Goal: Book appointment/travel/reservation

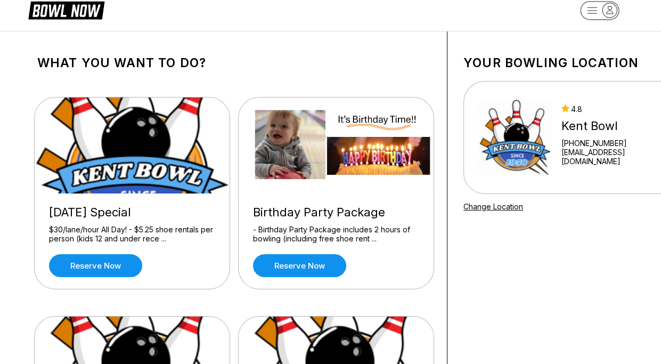
scroll to position [14, 0]
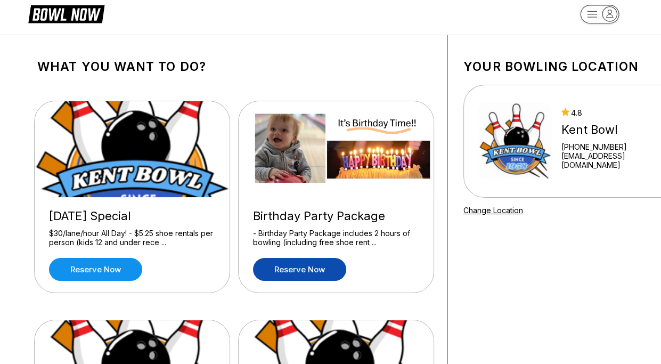
click at [288, 270] on link "Reserve now" at bounding box center [299, 269] width 93 height 23
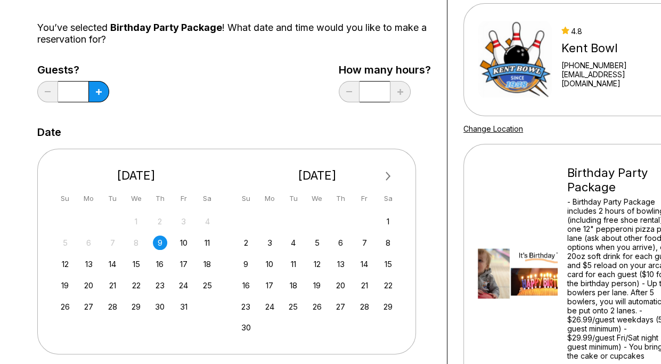
scroll to position [96, 0]
click at [65, 262] on div "12" at bounding box center [65, 264] width 14 height 14
click at [104, 97] on button at bounding box center [98, 91] width 21 height 21
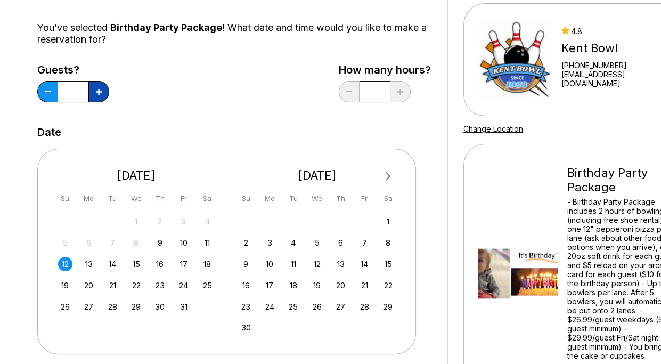
click at [104, 97] on button at bounding box center [98, 91] width 21 height 21
type input "**"
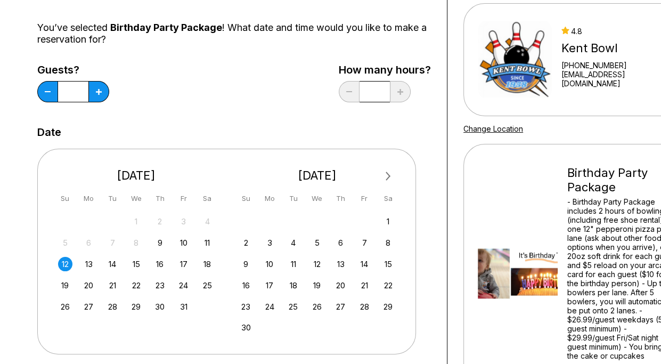
click at [426, 159] on div "Next Month October 2025 Su Mo Tu We Th Fr Sa 28 29 30 1 2 3 4 5 6 7 8 9 10 11 1…" at bounding box center [234, 247] width 394 height 218
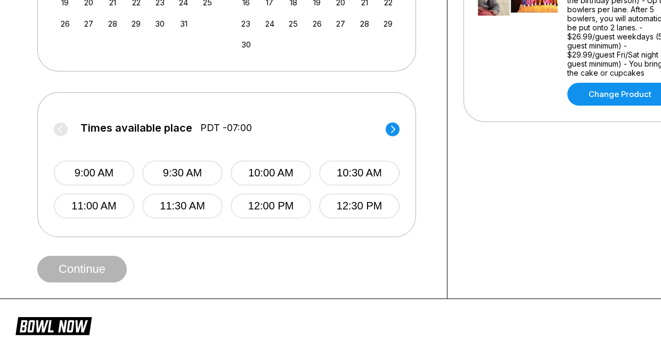
scroll to position [381, 0]
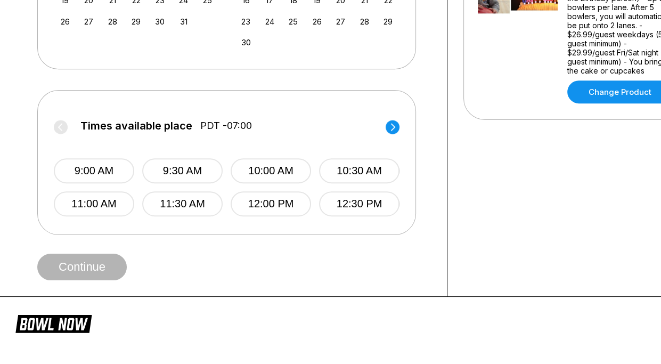
click at [395, 123] on circle at bounding box center [393, 127] width 14 height 14
click at [94, 171] on button "1:00 PM" at bounding box center [94, 170] width 80 height 25
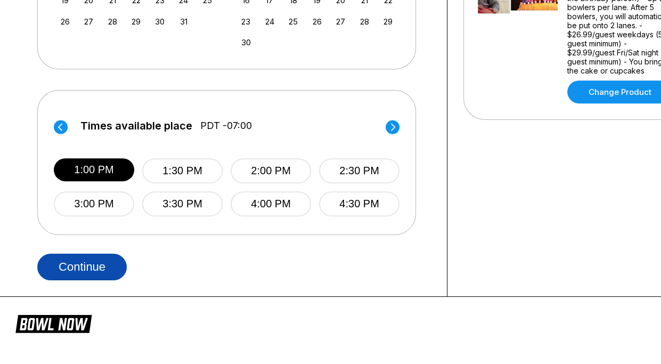
click at [104, 268] on button "Continue" at bounding box center [81, 266] width 89 height 27
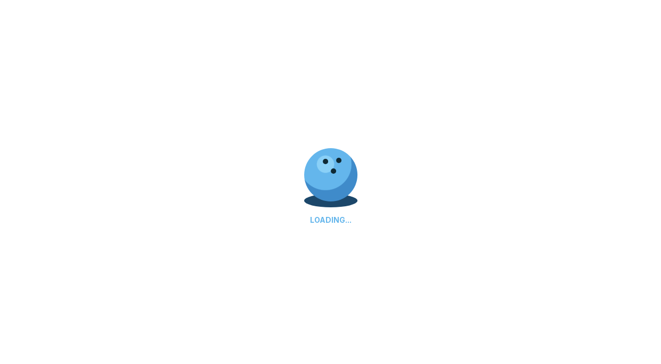
select select "**"
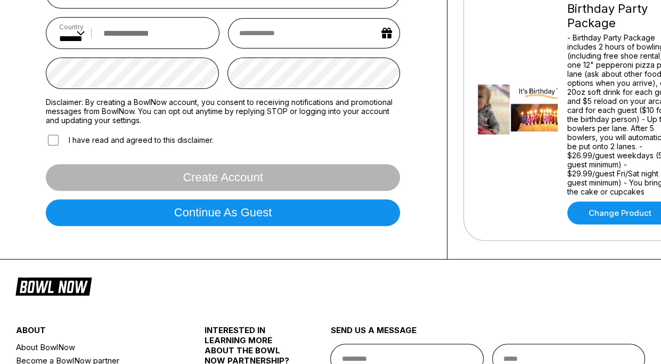
scroll to position [264, 0]
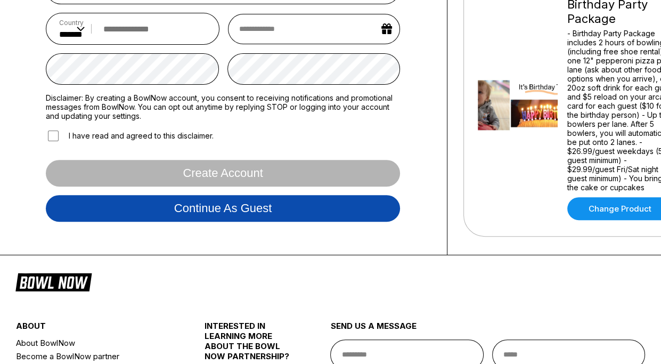
click at [335, 217] on button "Continue as guest" at bounding box center [223, 208] width 354 height 27
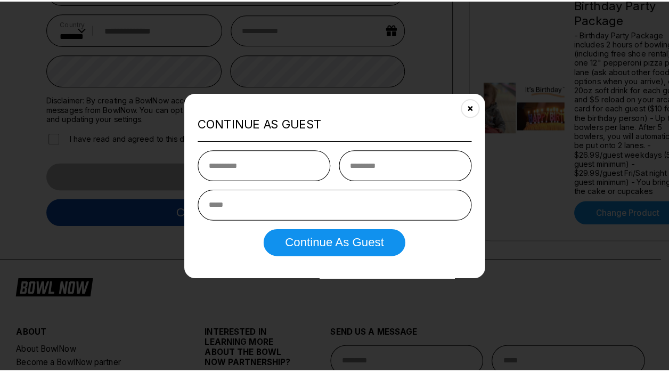
scroll to position [198, 0]
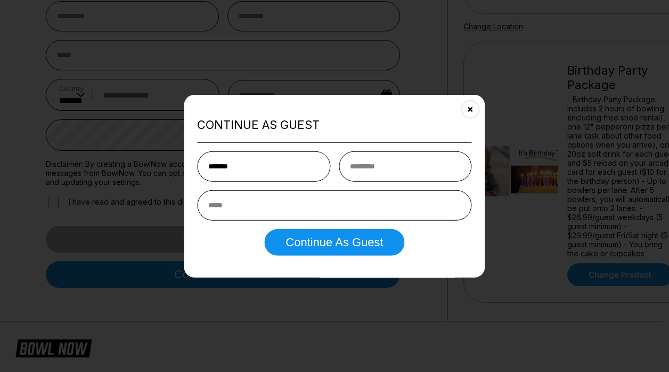
type input "*******"
type input "******"
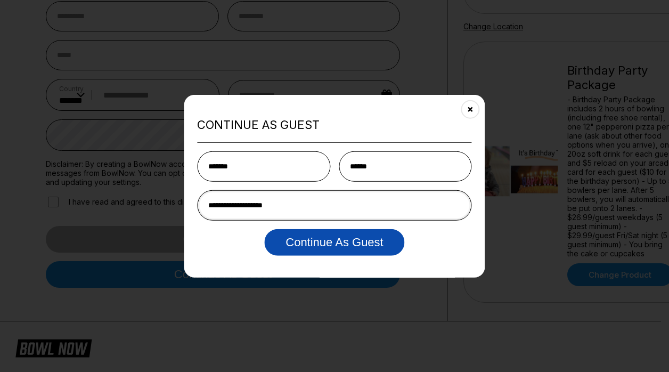
type input "**********"
click at [360, 236] on button "Continue as Guest" at bounding box center [334, 241] width 140 height 27
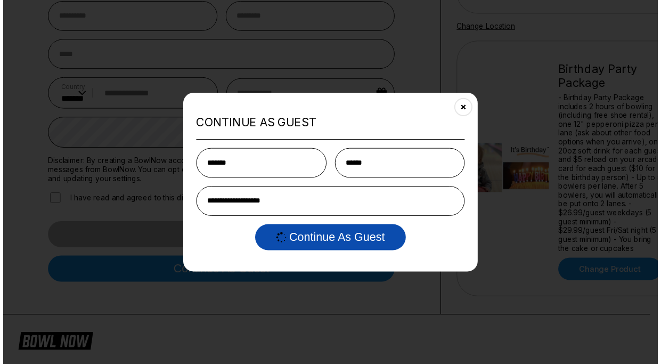
scroll to position [0, 0]
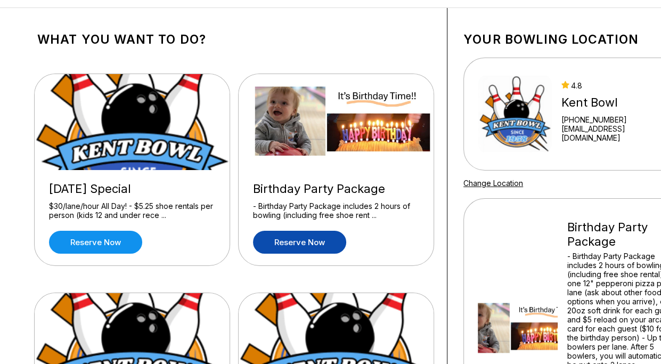
scroll to position [31, 0]
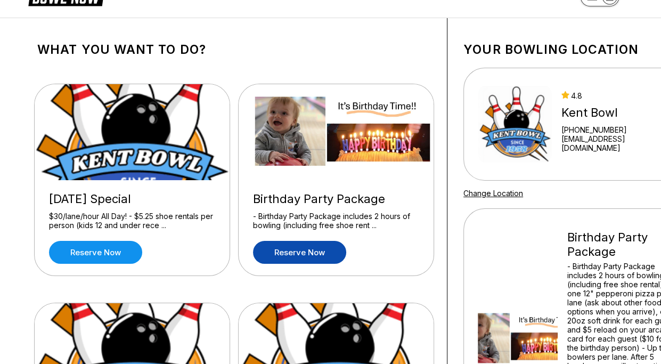
click at [597, 264] on div "- Birthday Party Package includes 2 hours of bowling (including free shoe renta…" at bounding box center [621, 342] width 108 height 163
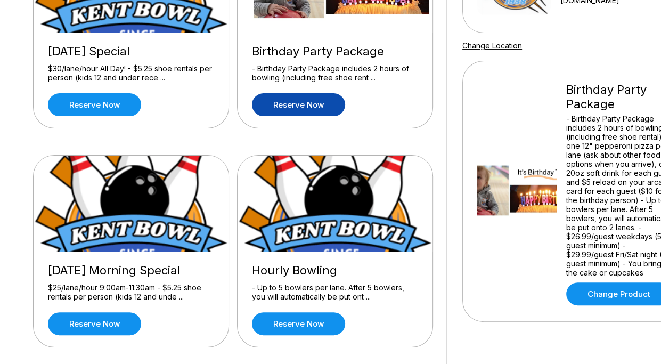
scroll to position [170, 1]
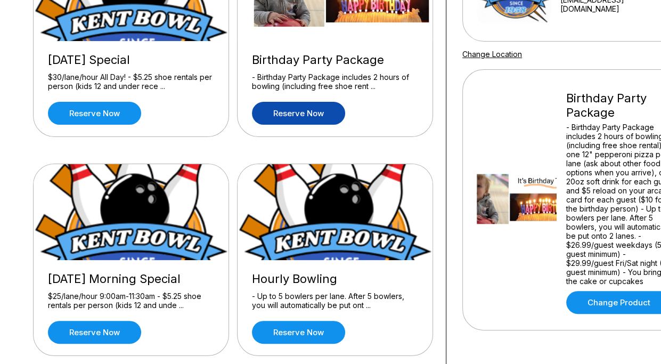
click at [318, 115] on link "Reserve now" at bounding box center [298, 113] width 93 height 23
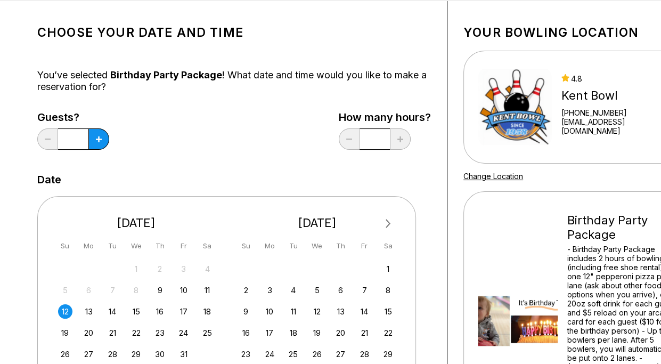
scroll to position [39, 0]
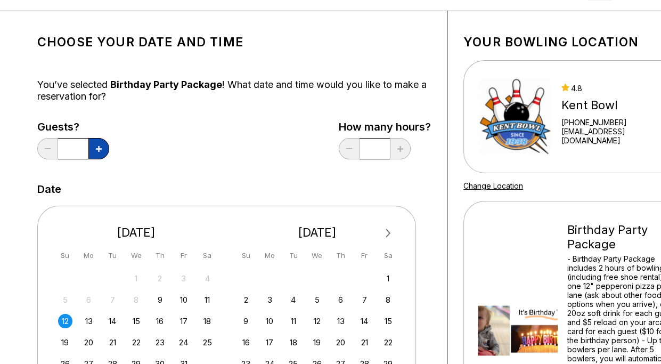
click at [97, 144] on button at bounding box center [98, 148] width 21 height 21
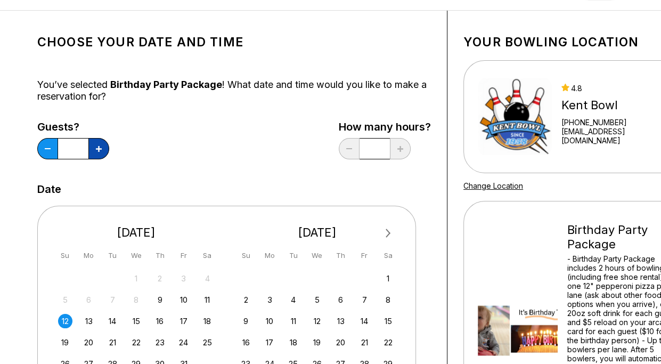
click at [97, 144] on button at bounding box center [98, 148] width 21 height 21
type input "**"
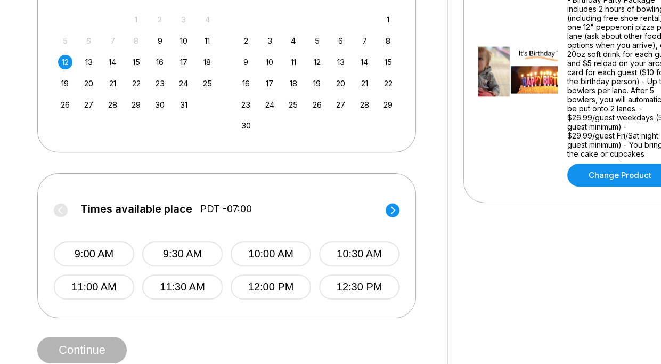
scroll to position [300, 0]
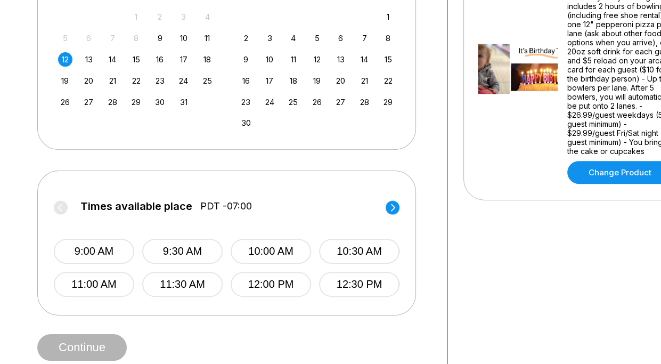
click at [393, 207] on circle at bounding box center [393, 207] width 14 height 14
click at [101, 253] on button "1:00 PM" at bounding box center [95, 251] width 80 height 25
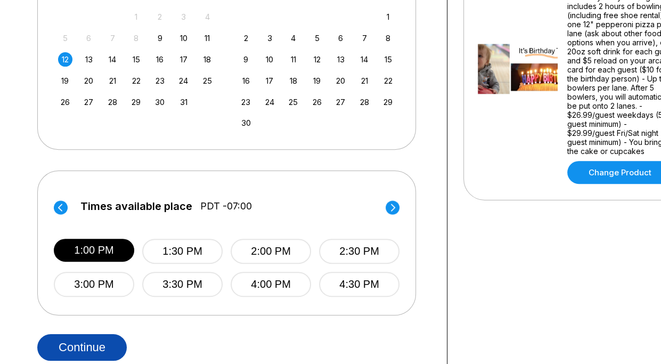
click at [80, 346] on button "Continue" at bounding box center [81, 347] width 89 height 27
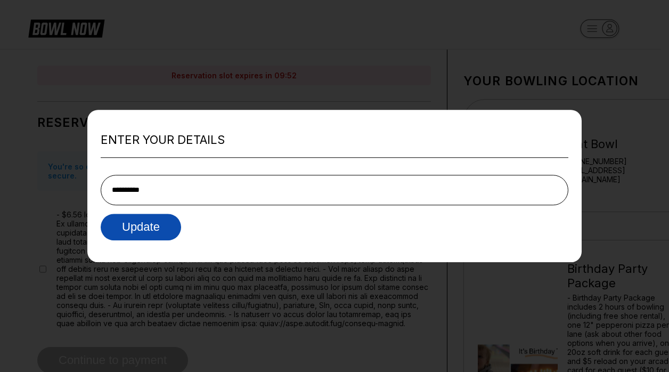
type input "**********"
click at [157, 231] on button "Update" at bounding box center [141, 227] width 80 height 27
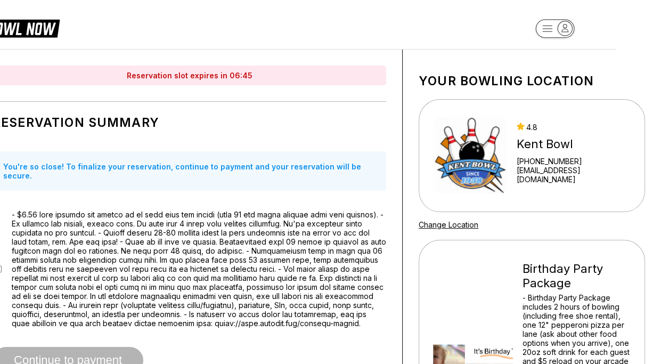
scroll to position [2, 45]
